Goal: Entertainment & Leisure: Consume media (video, audio)

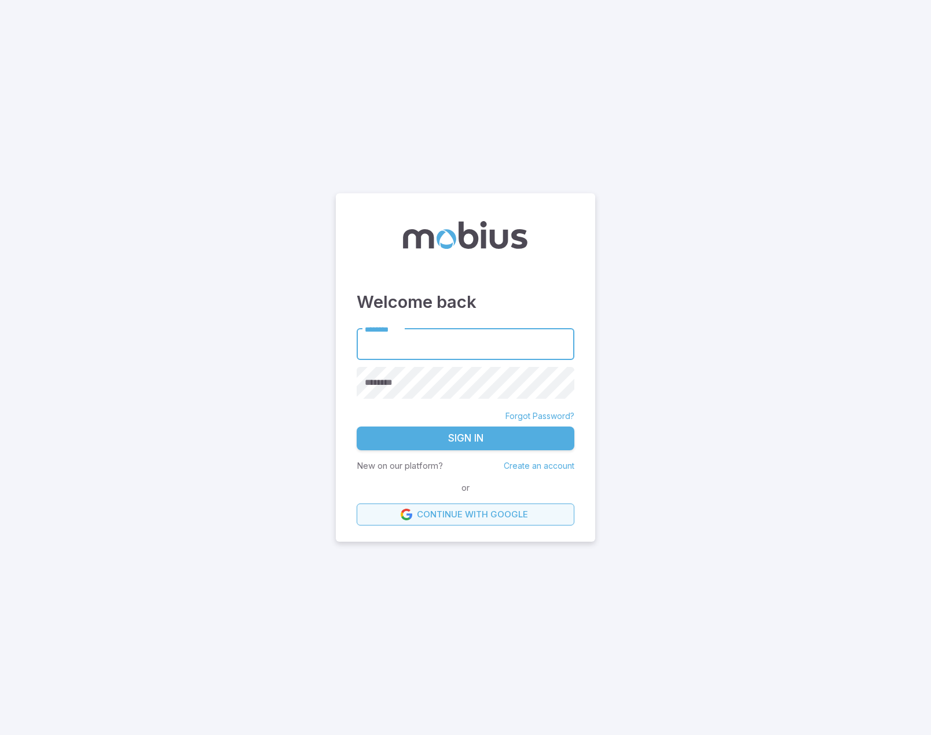
click at [443, 525] on link "Continue with Google" at bounding box center [466, 515] width 218 height 22
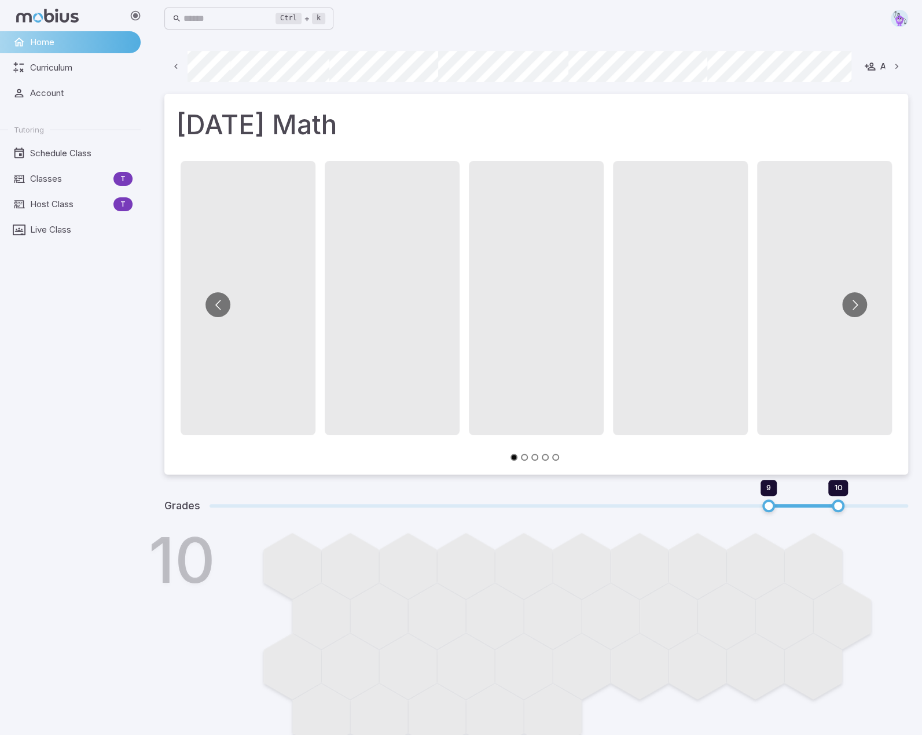
scroll to position [0, 517]
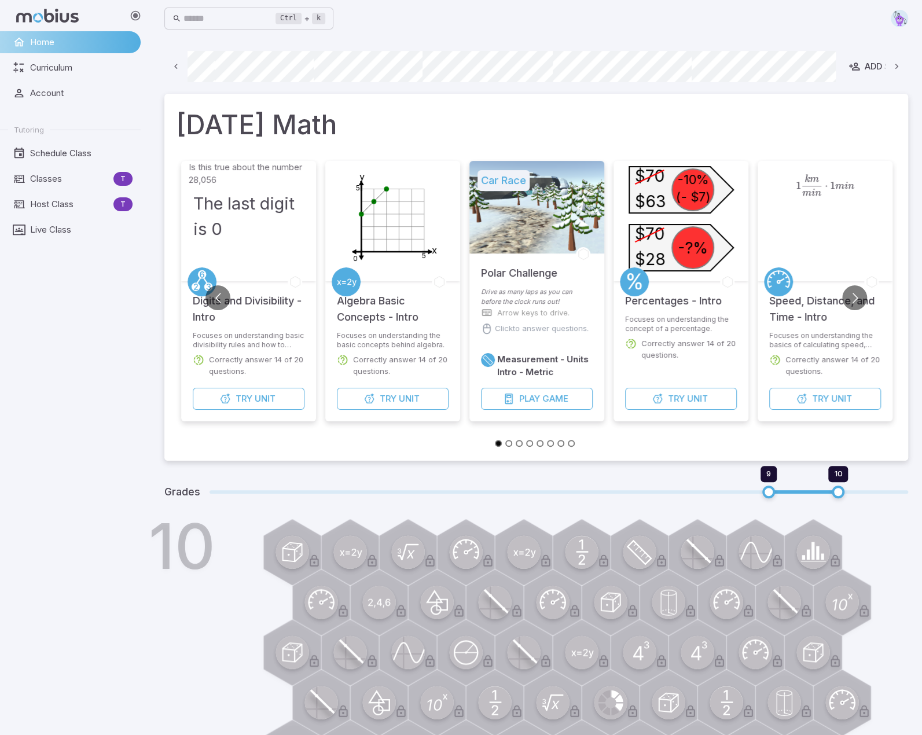
click at [608, 347] on li "Car Race Polar Challenge Drive as many laps as you can before the clock runs ou…" at bounding box center [537, 298] width 144 height 274
